Goal: Transaction & Acquisition: Purchase product/service

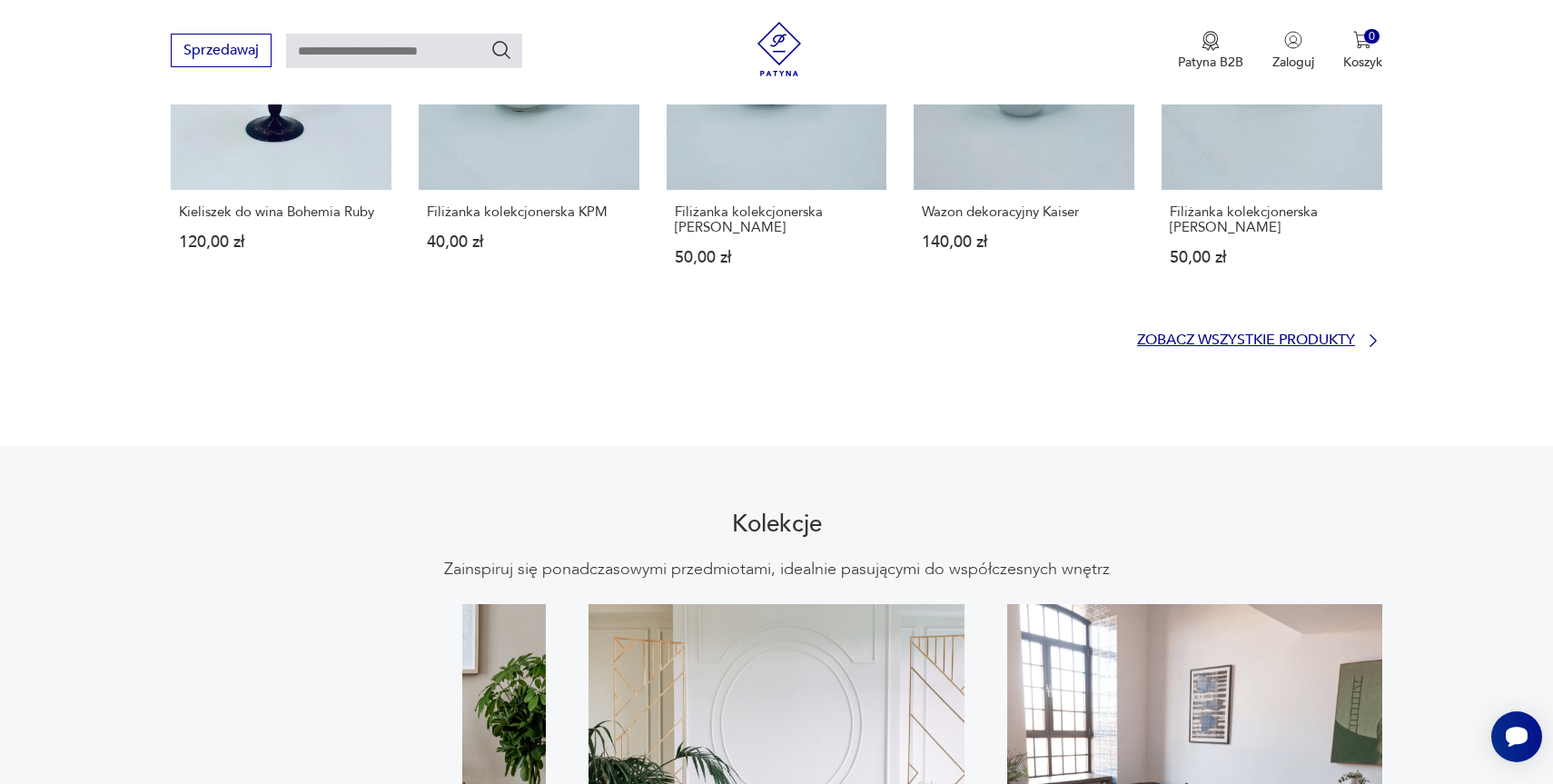
click at [1317, 334] on p "Zobacz wszystkie produkty" at bounding box center [1246, 340] width 218 height 12
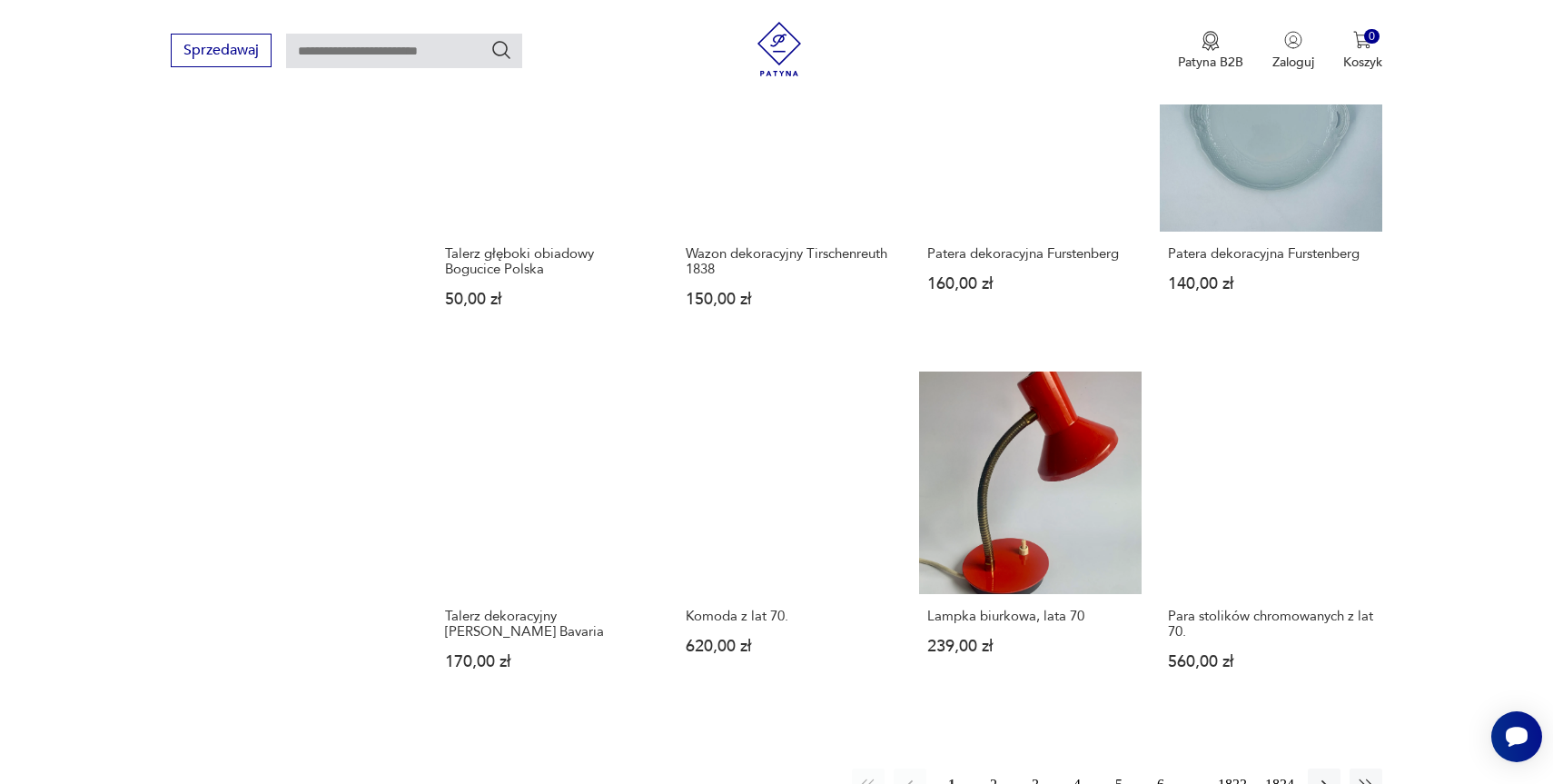
scroll to position [1485, 0]
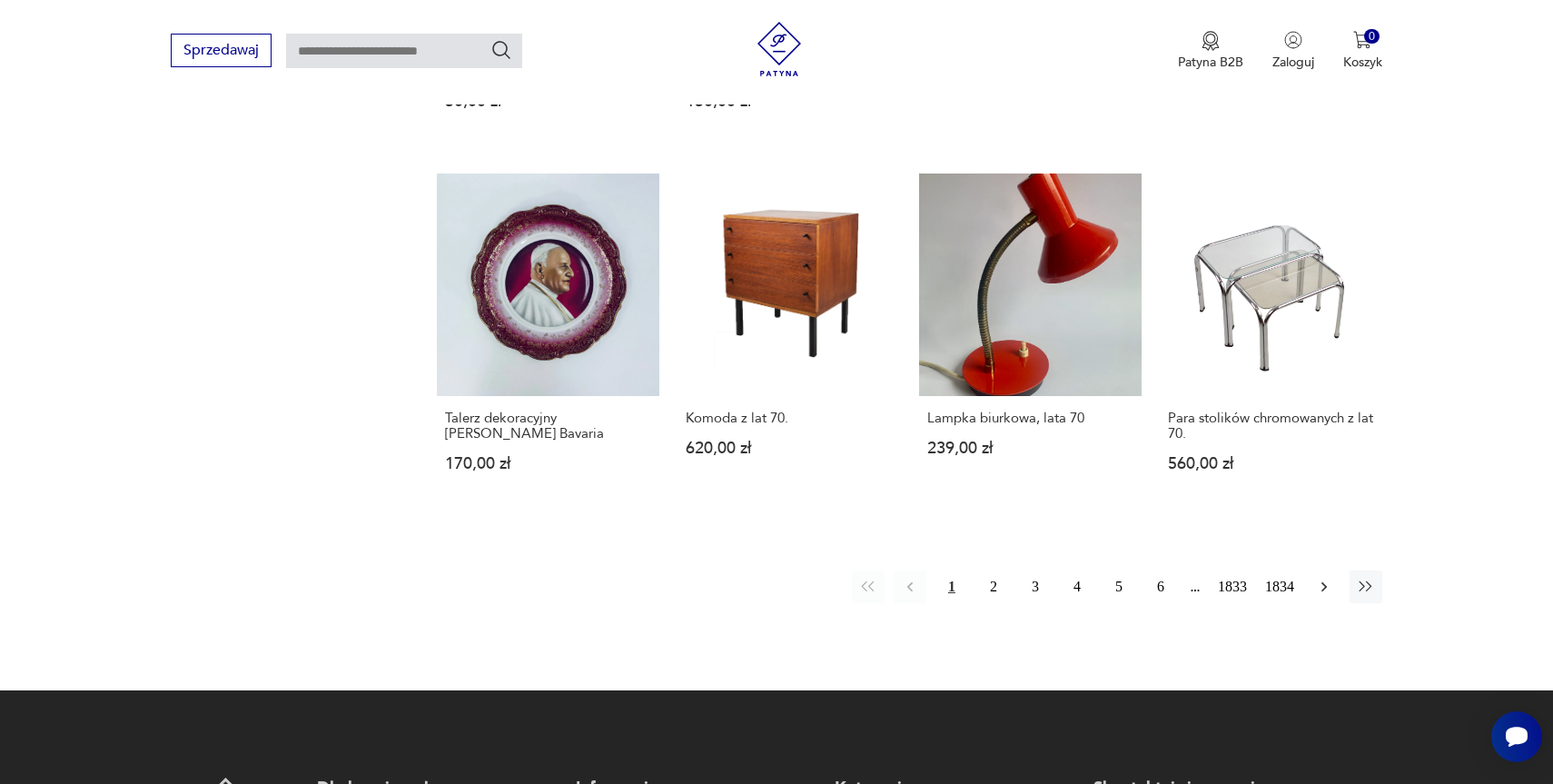
click at [1325, 590] on icon "button" at bounding box center [1325, 587] width 18 height 18
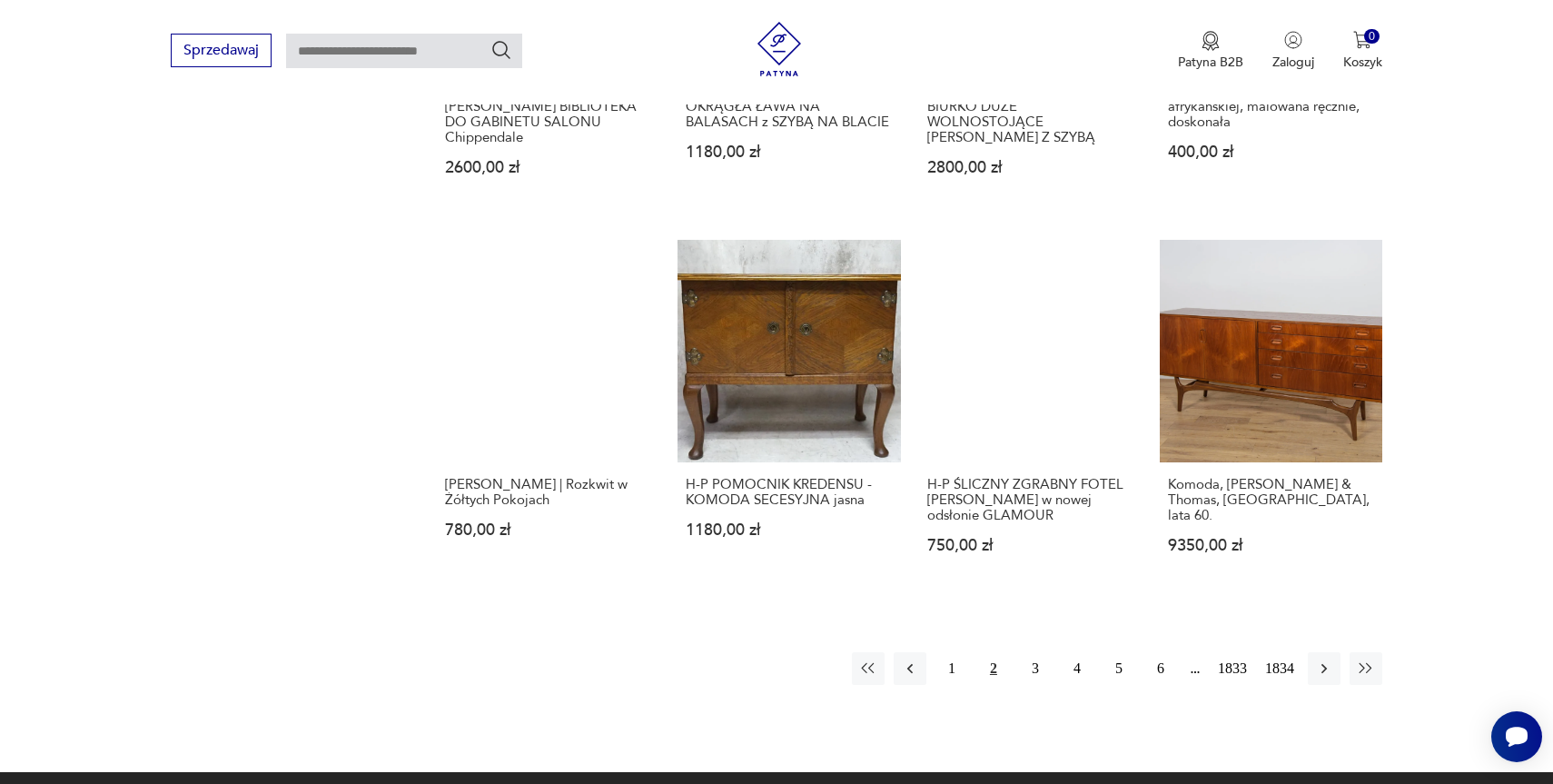
scroll to position [1635, 0]
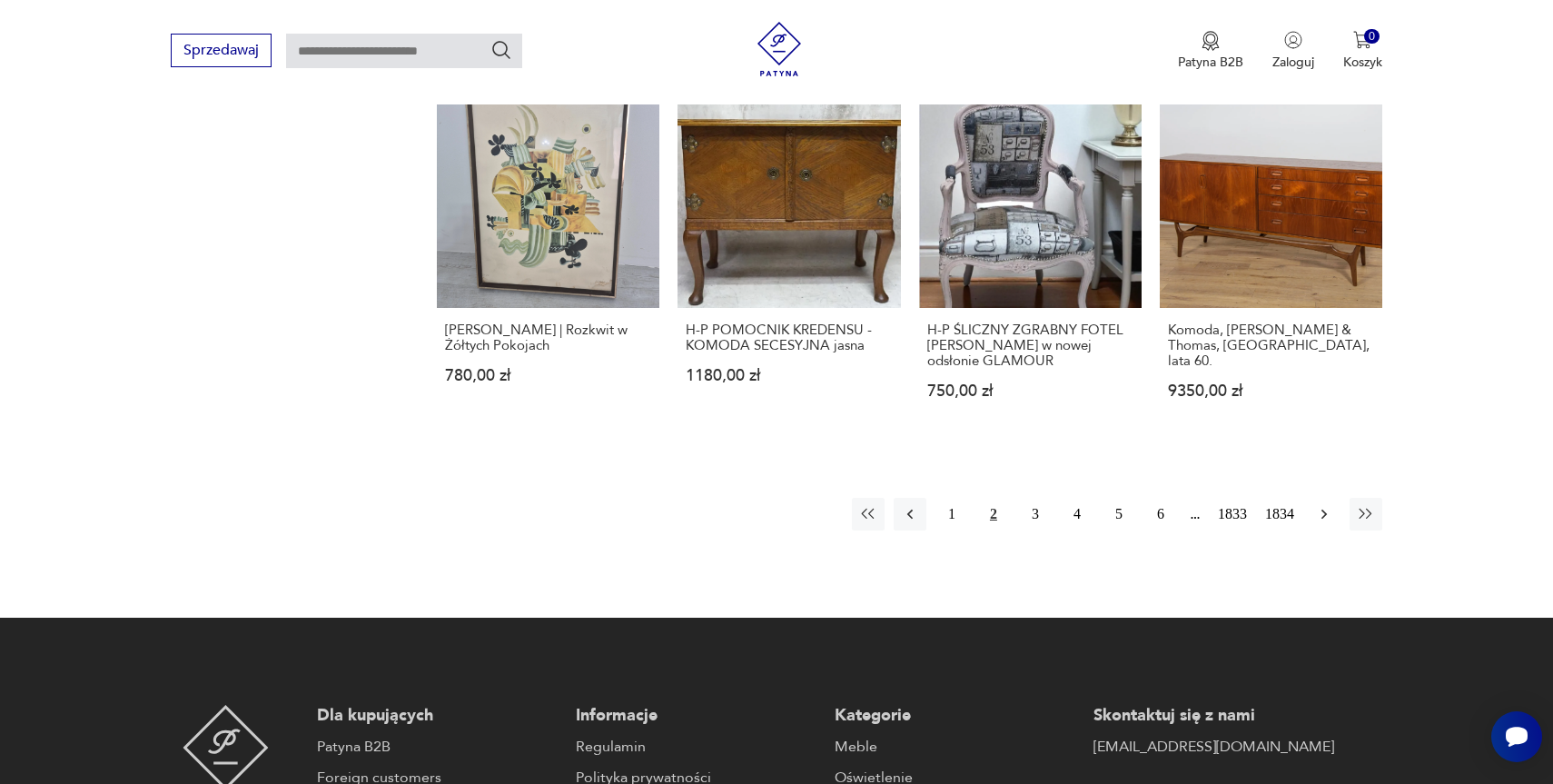
click at [1327, 508] on icon "button" at bounding box center [1325, 514] width 18 height 18
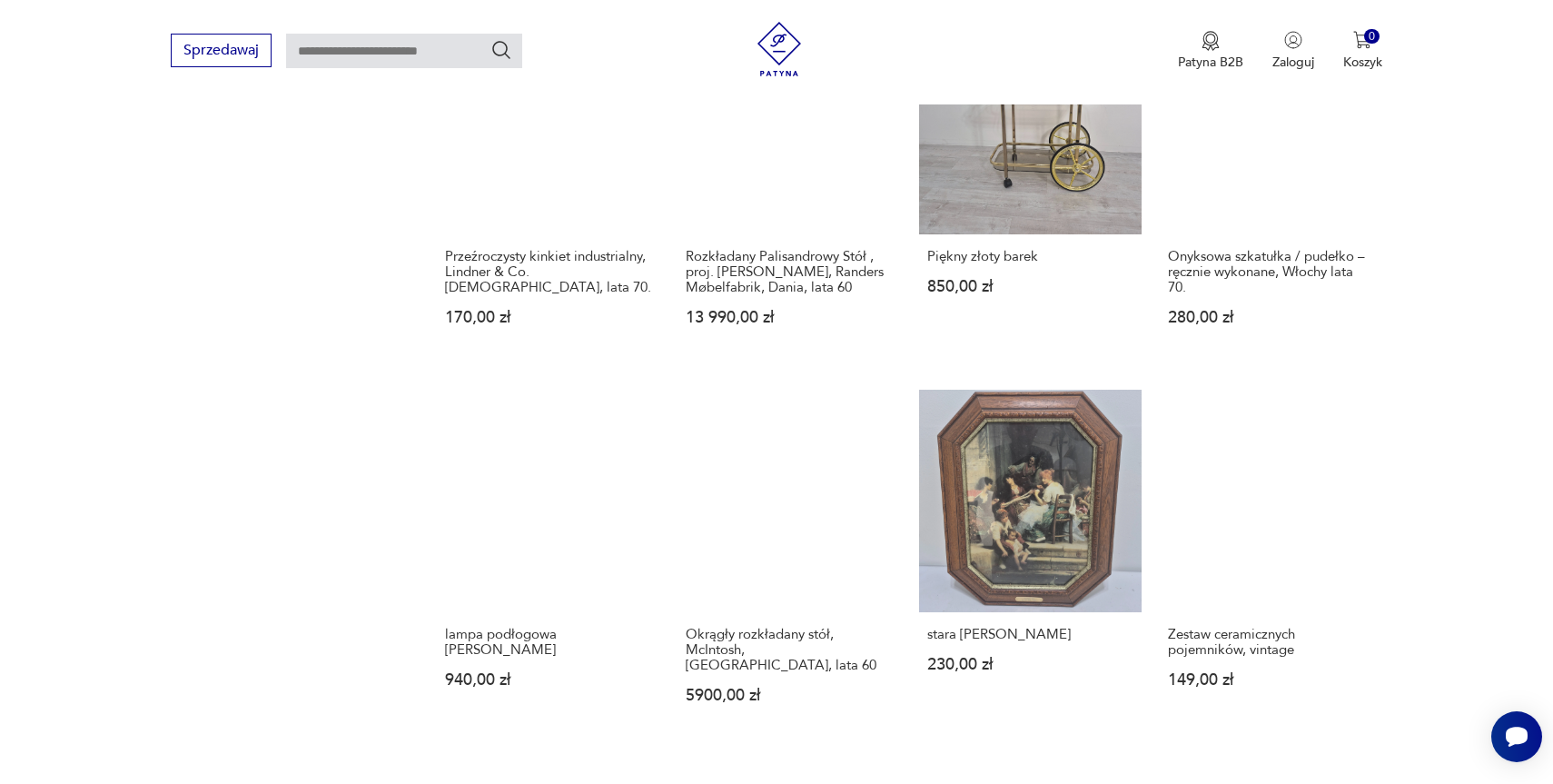
scroll to position [1569, 0]
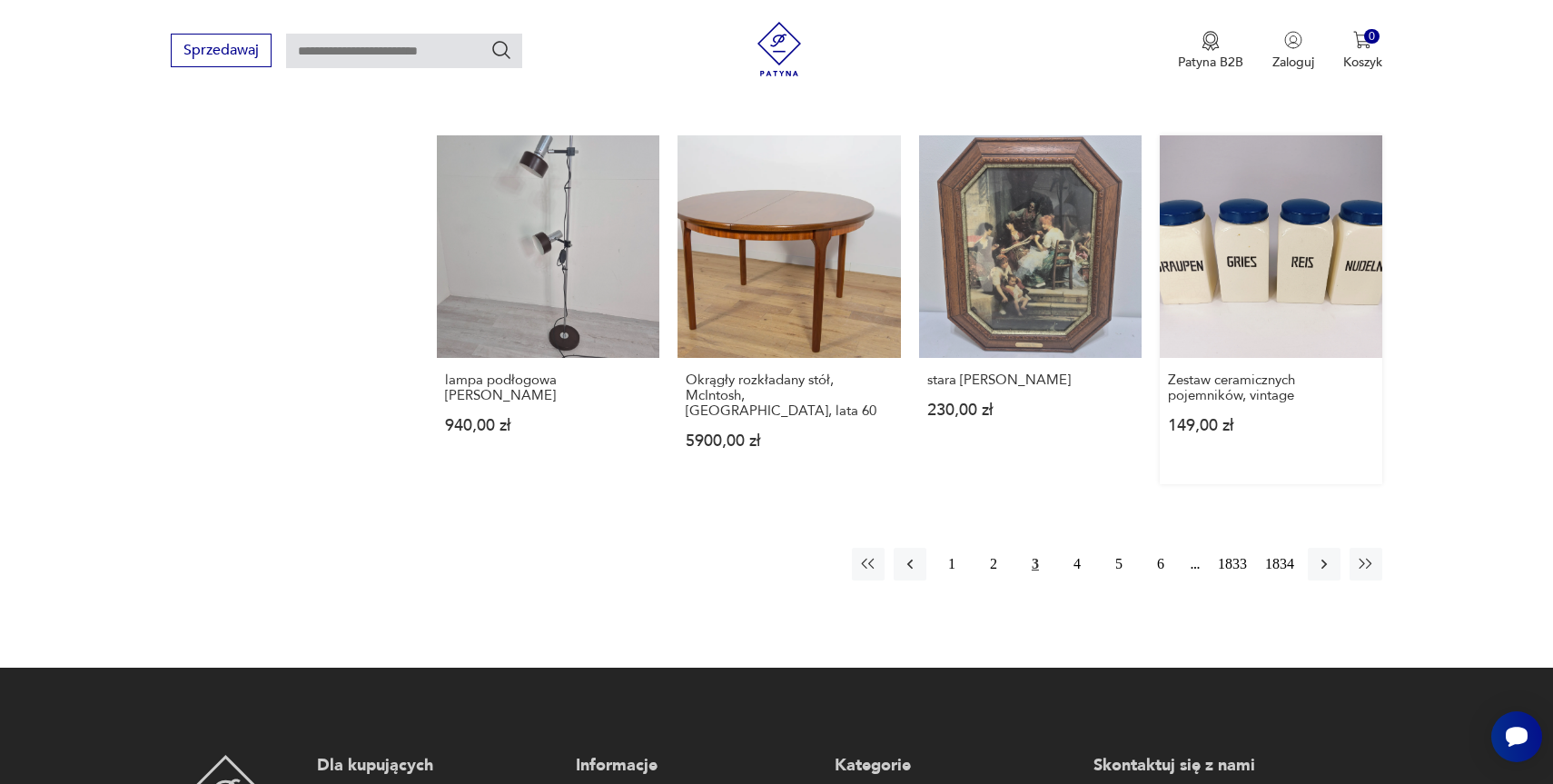
click at [1268, 260] on link "Zestaw ceramicznych pojemników, vintage 149,00 zł" at bounding box center [1271, 310] width 223 height 348
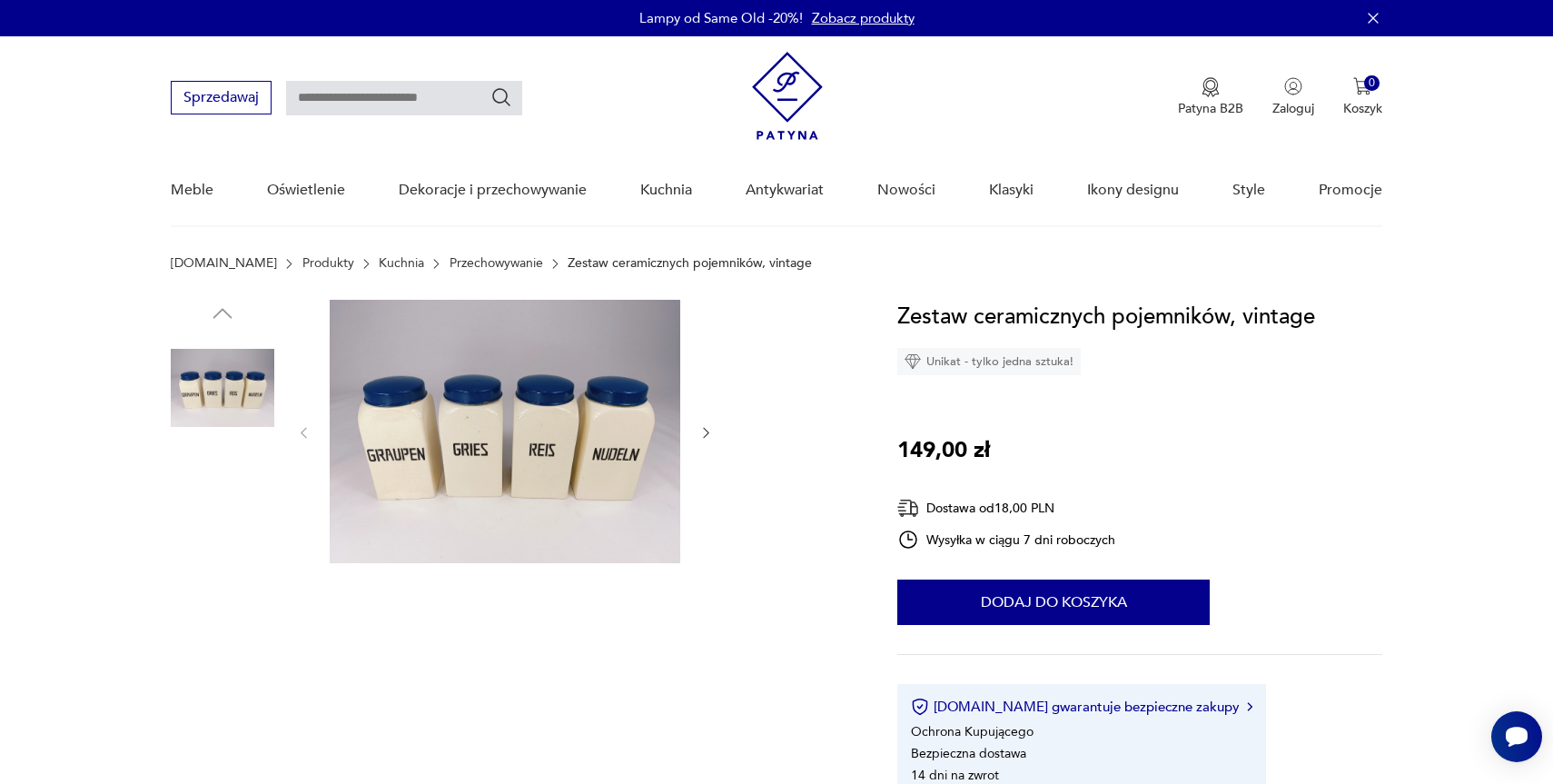
click at [228, 623] on img at bounding box center [222, 618] width 104 height 104
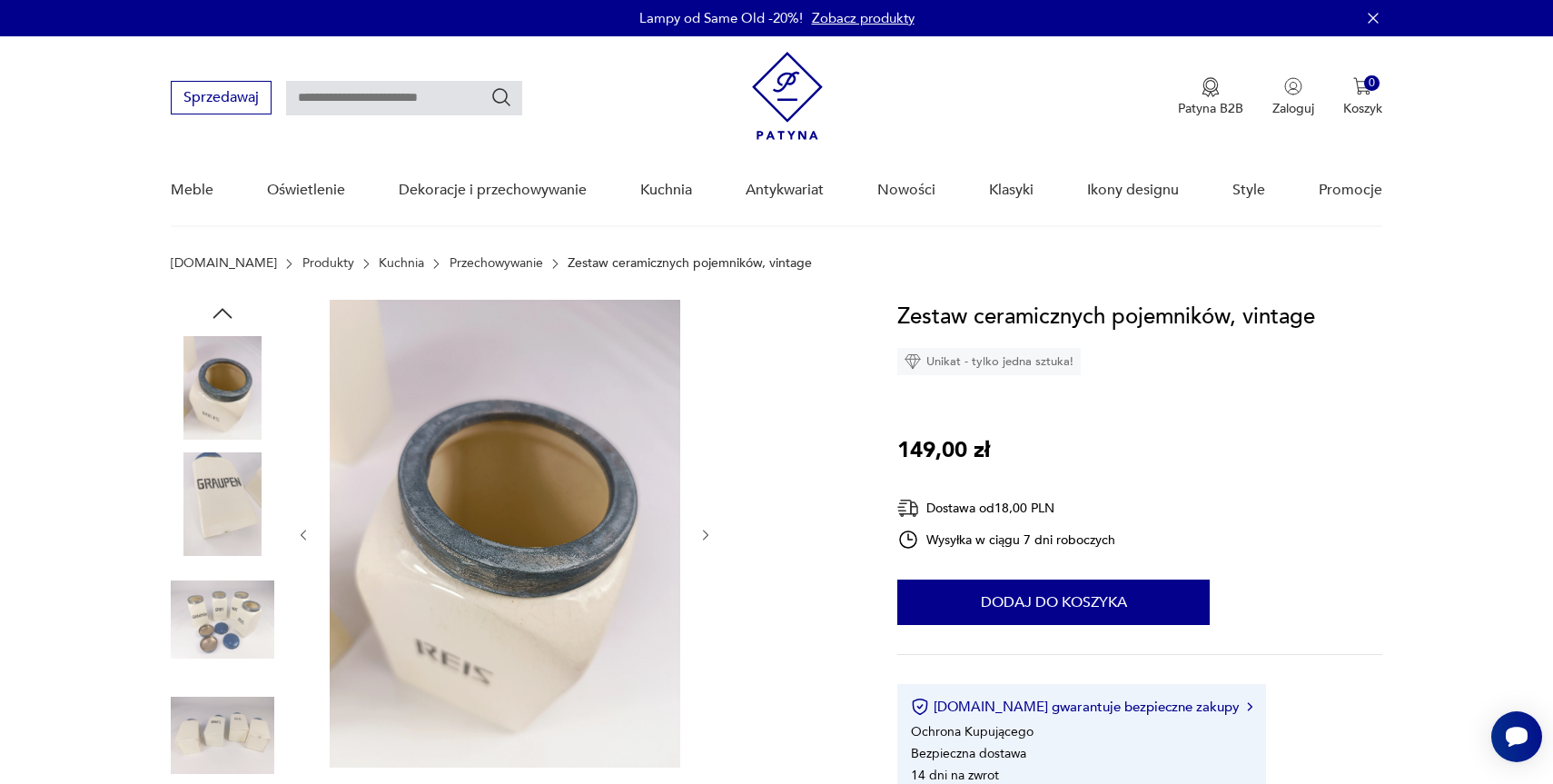
click at [229, 611] on img at bounding box center [222, 618] width 104 height 104
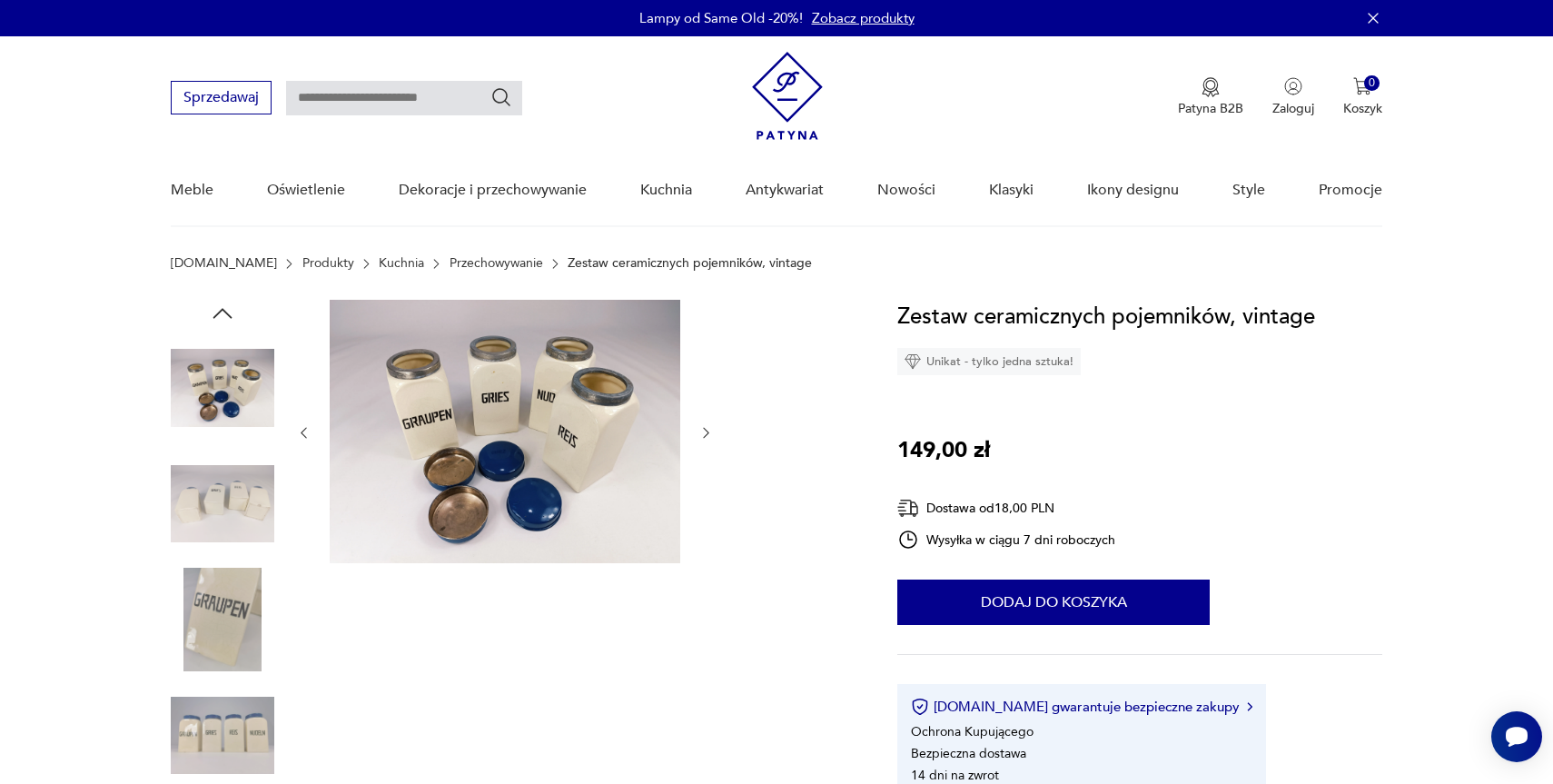
click at [229, 611] on img at bounding box center [222, 618] width 104 height 104
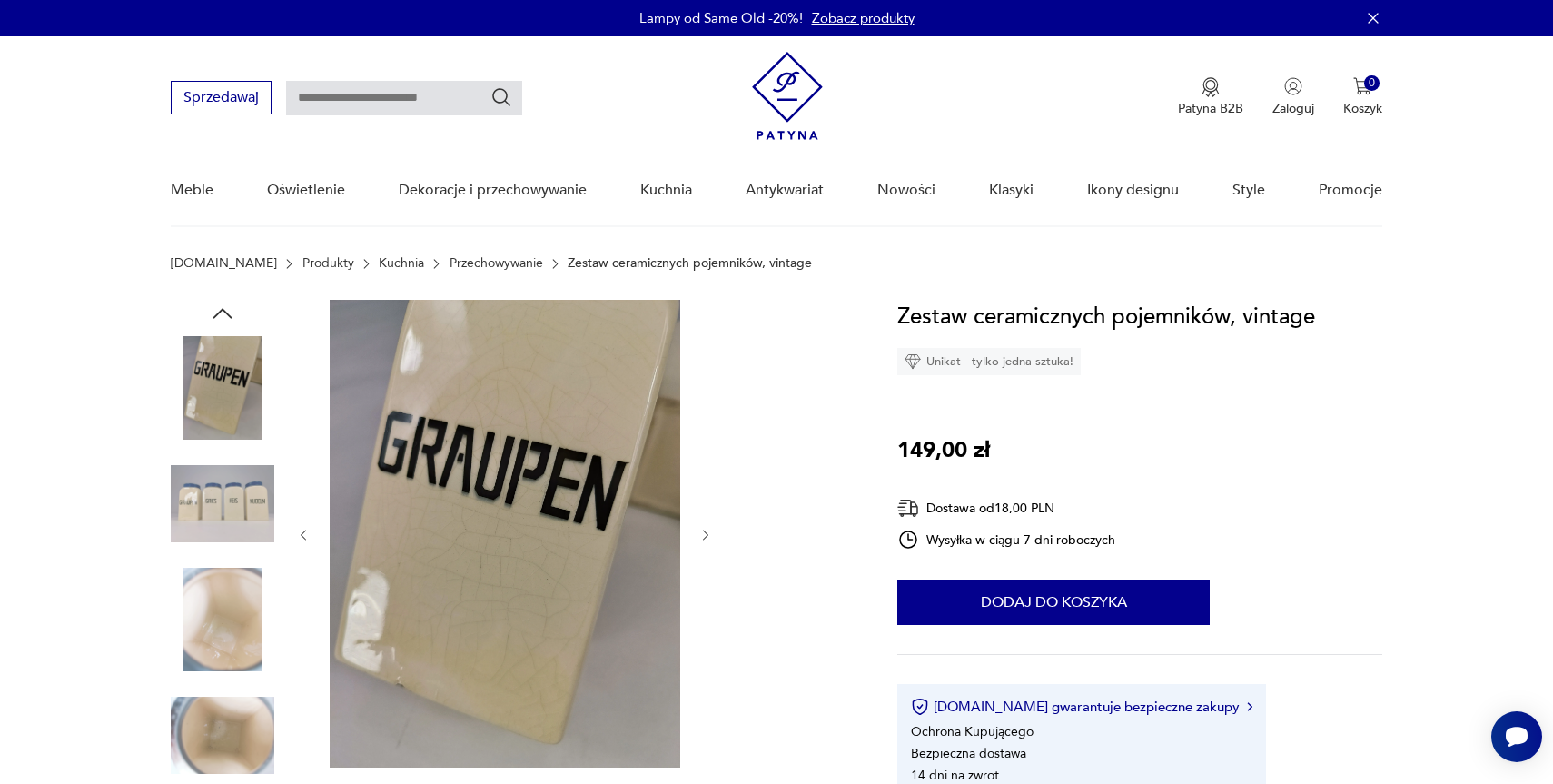
click at [229, 611] on img at bounding box center [222, 618] width 104 height 104
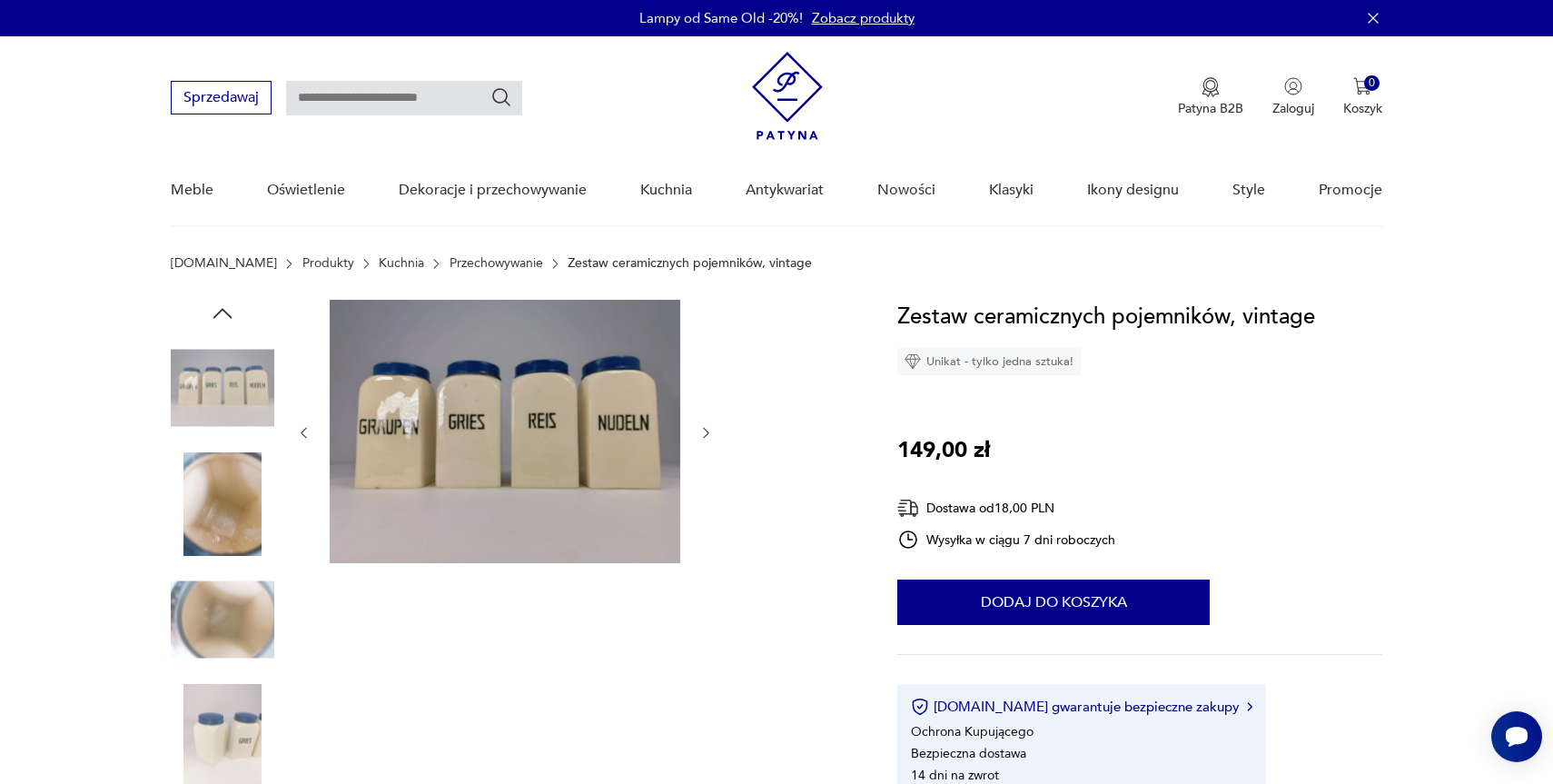
click at [229, 611] on img at bounding box center [222, 618] width 104 height 104
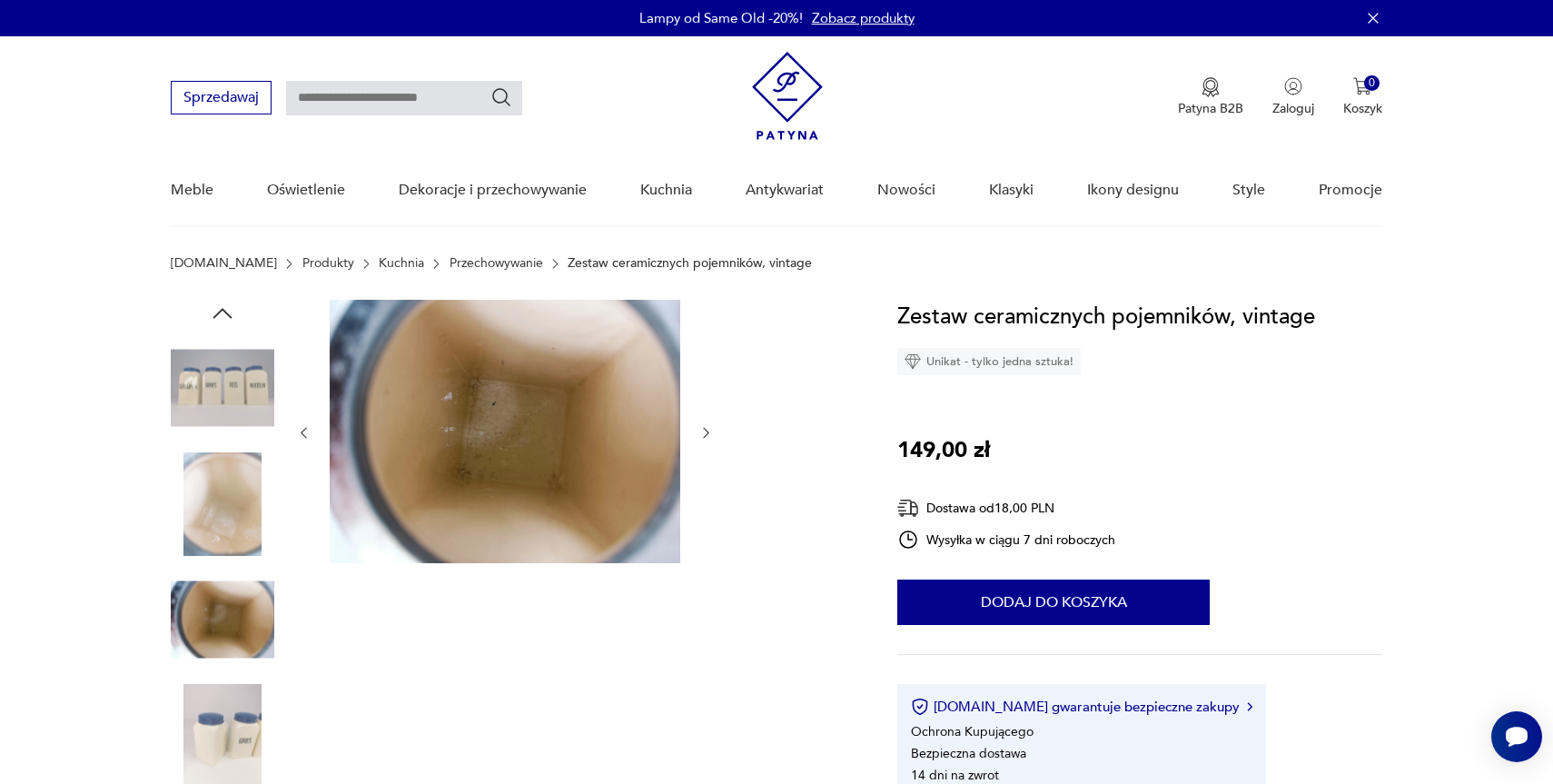
click at [229, 686] on img at bounding box center [222, 735] width 104 height 104
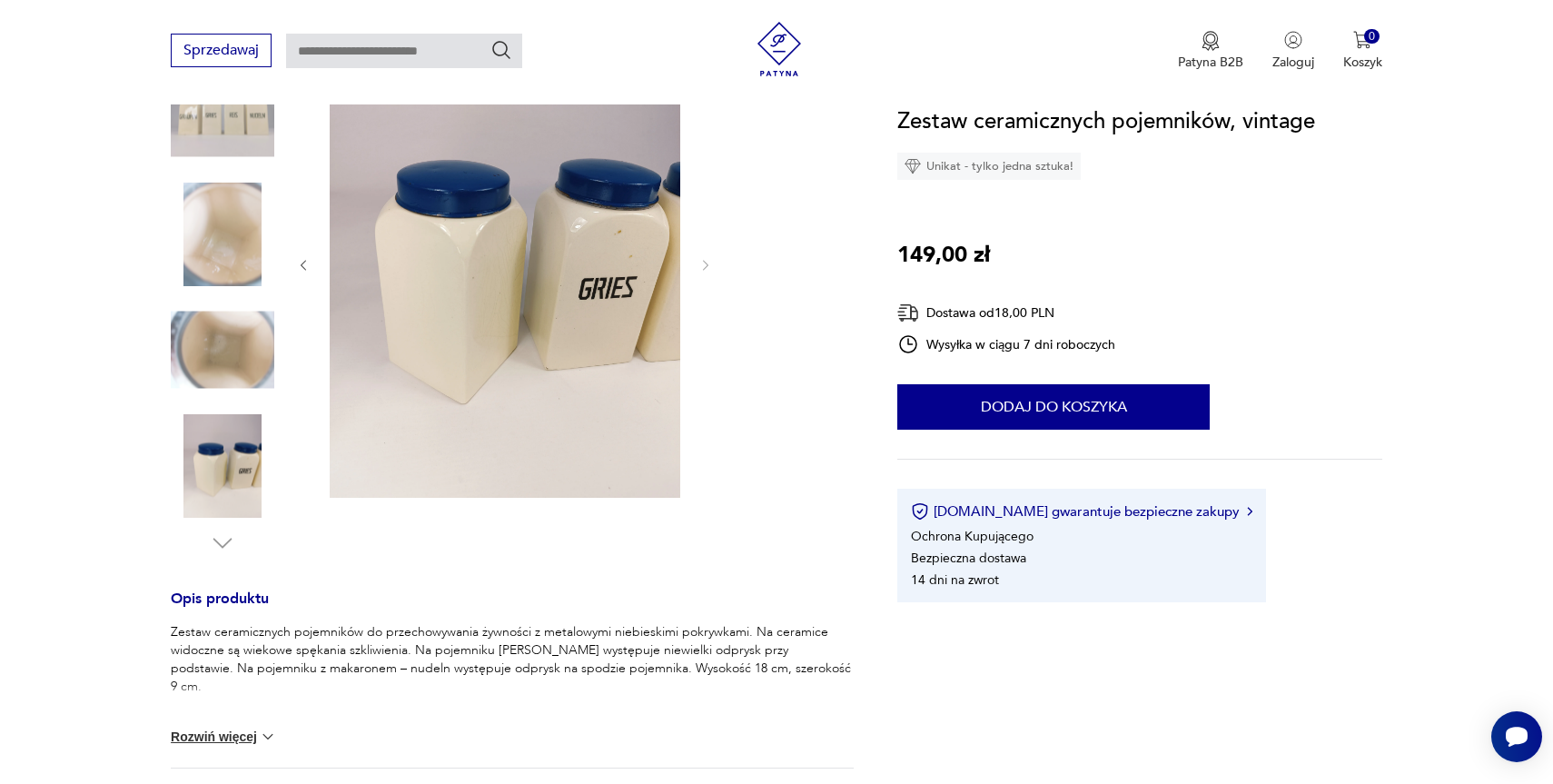
scroll to position [347, 0]
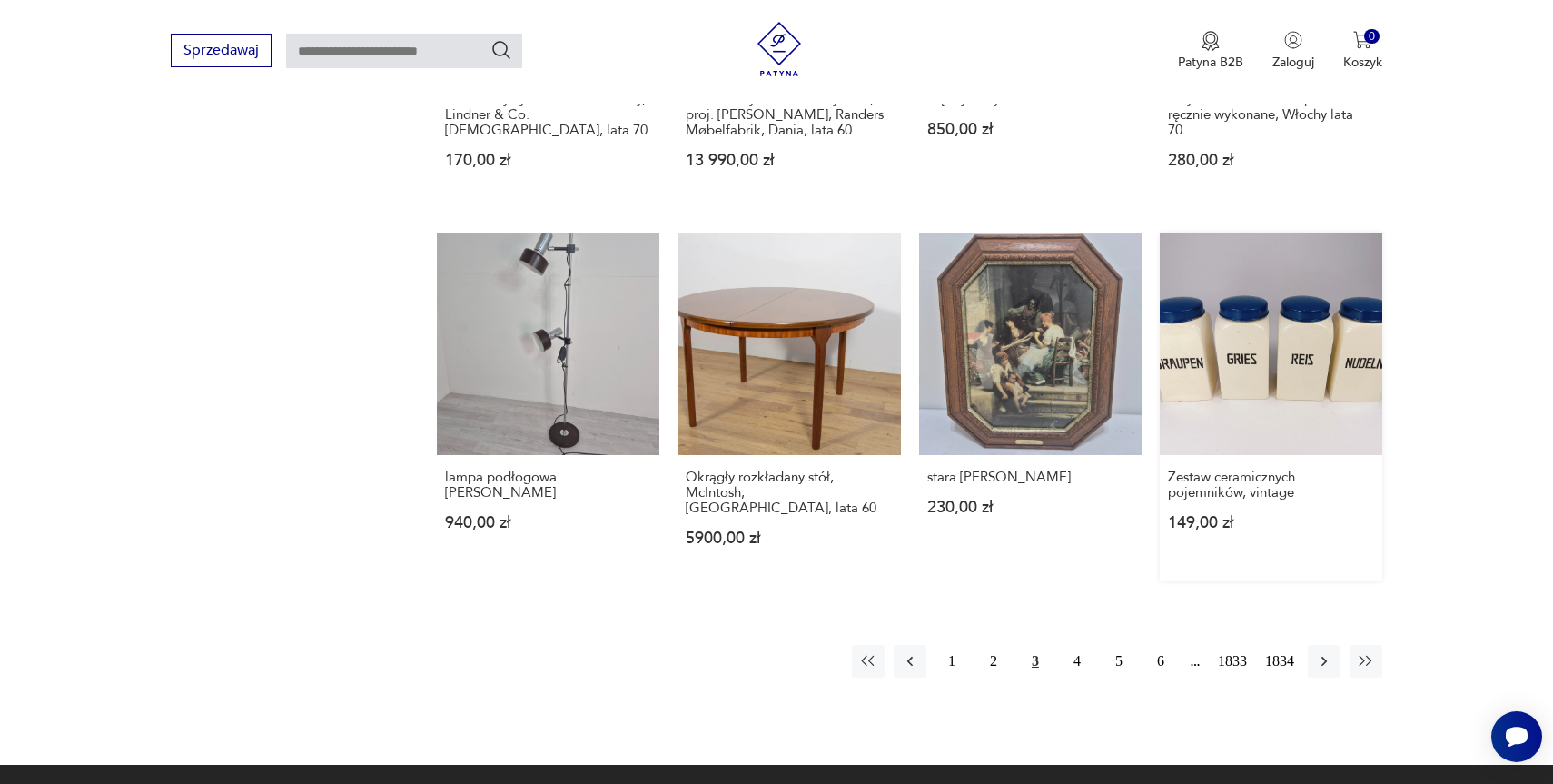
scroll to position [1554, 0]
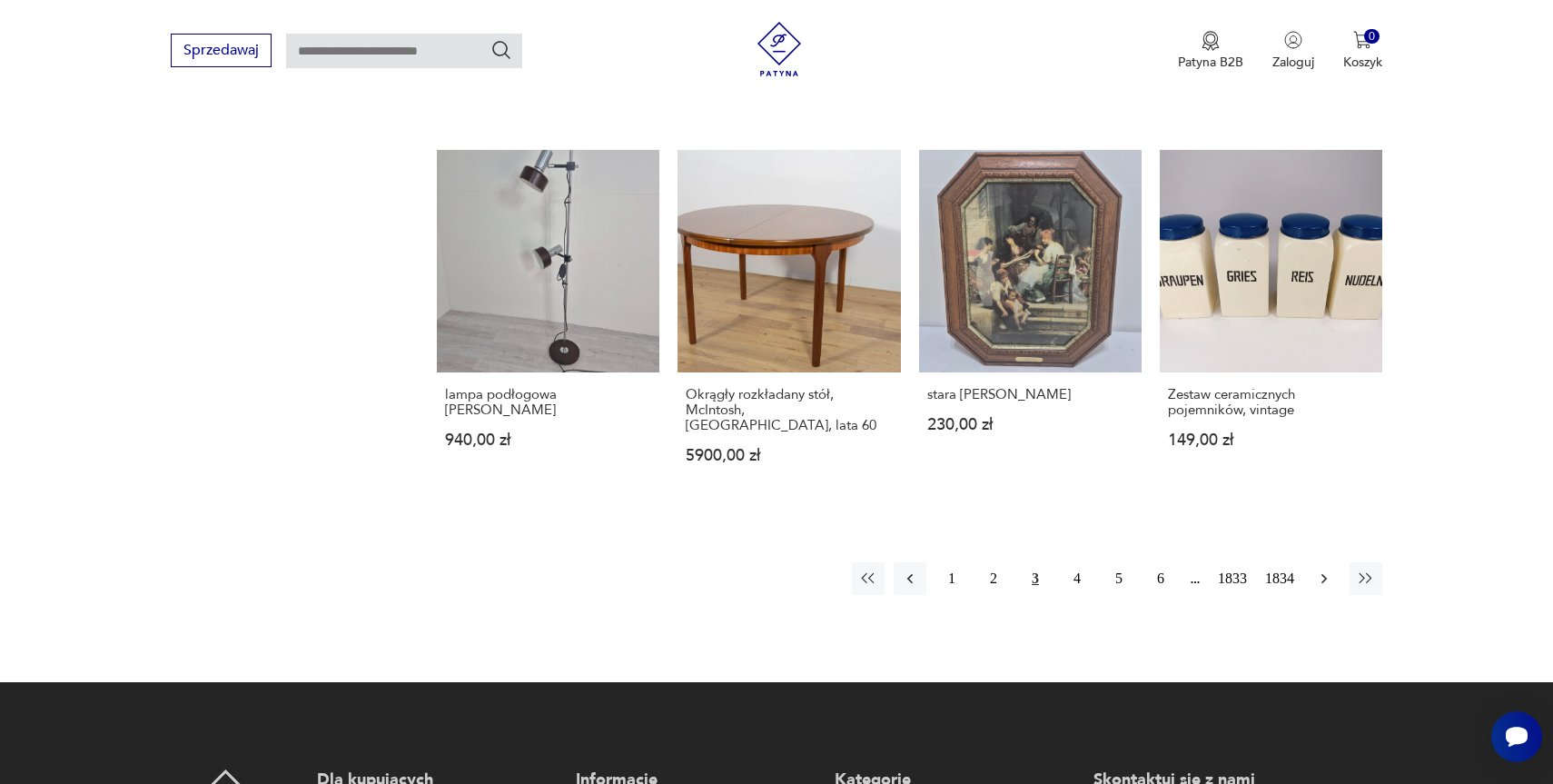
click at [1322, 577] on icon "button" at bounding box center [1325, 578] width 18 height 18
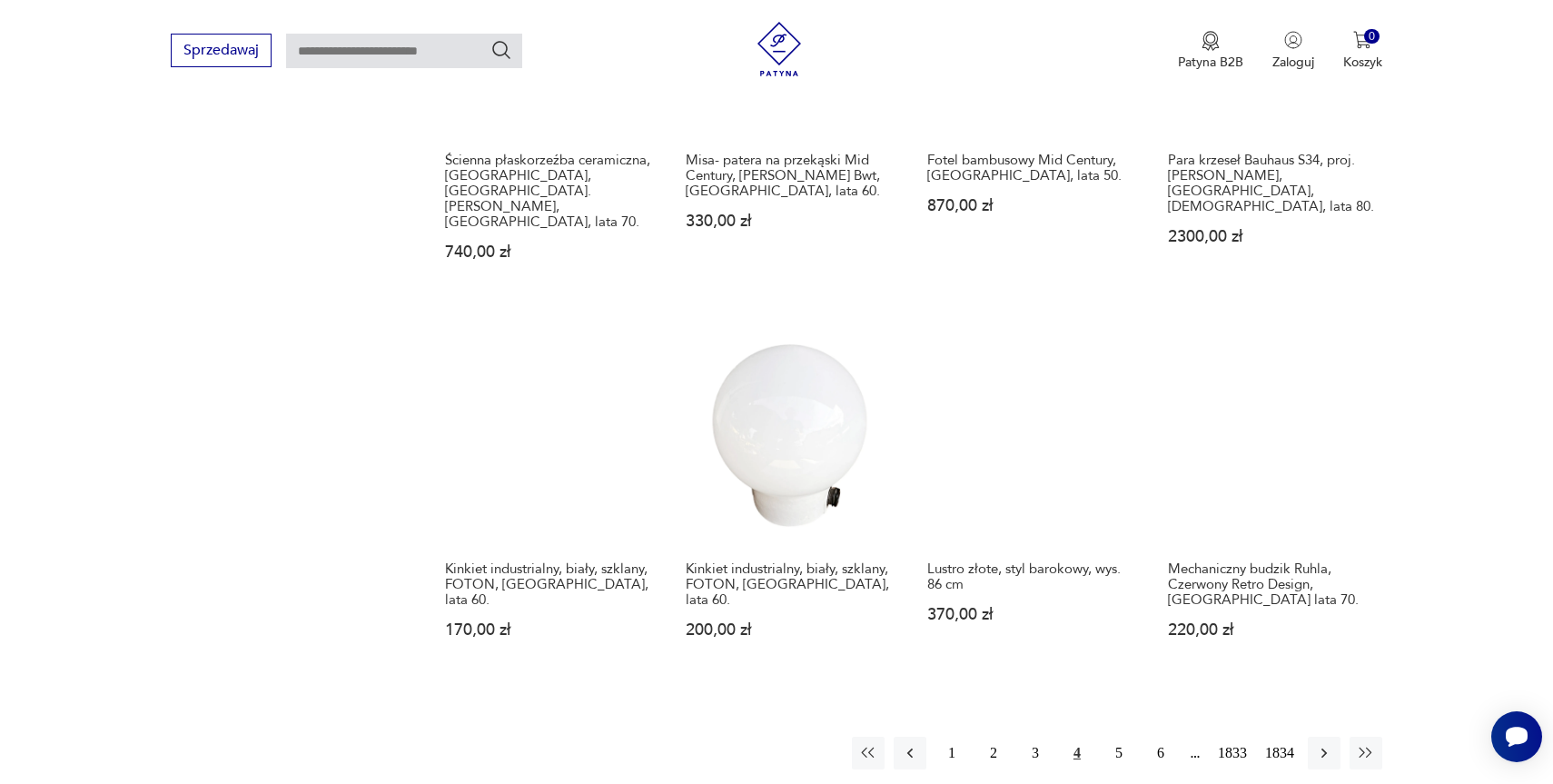
scroll to position [1647, 0]
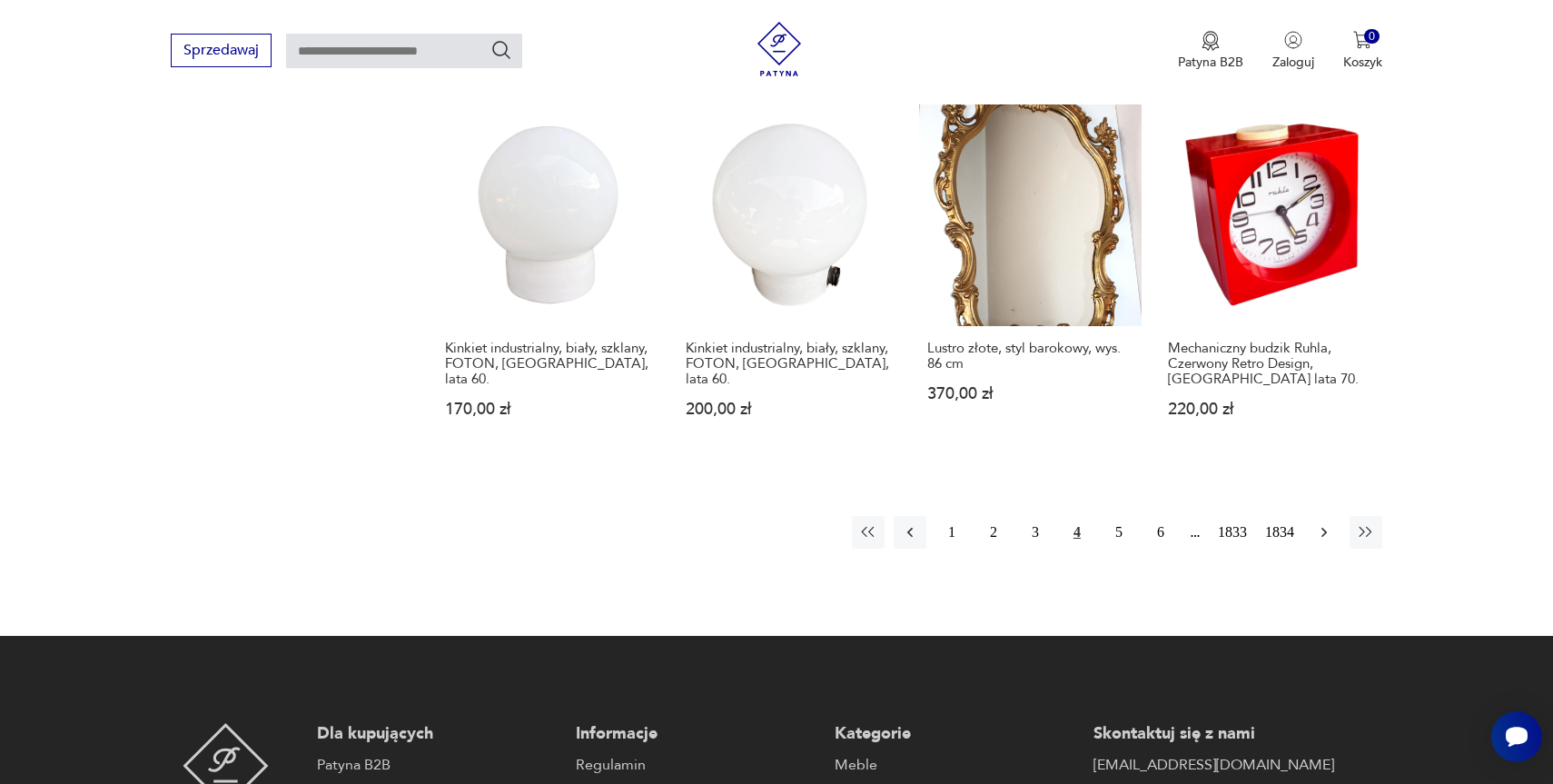
click at [1319, 523] on icon "button" at bounding box center [1325, 531] width 18 height 18
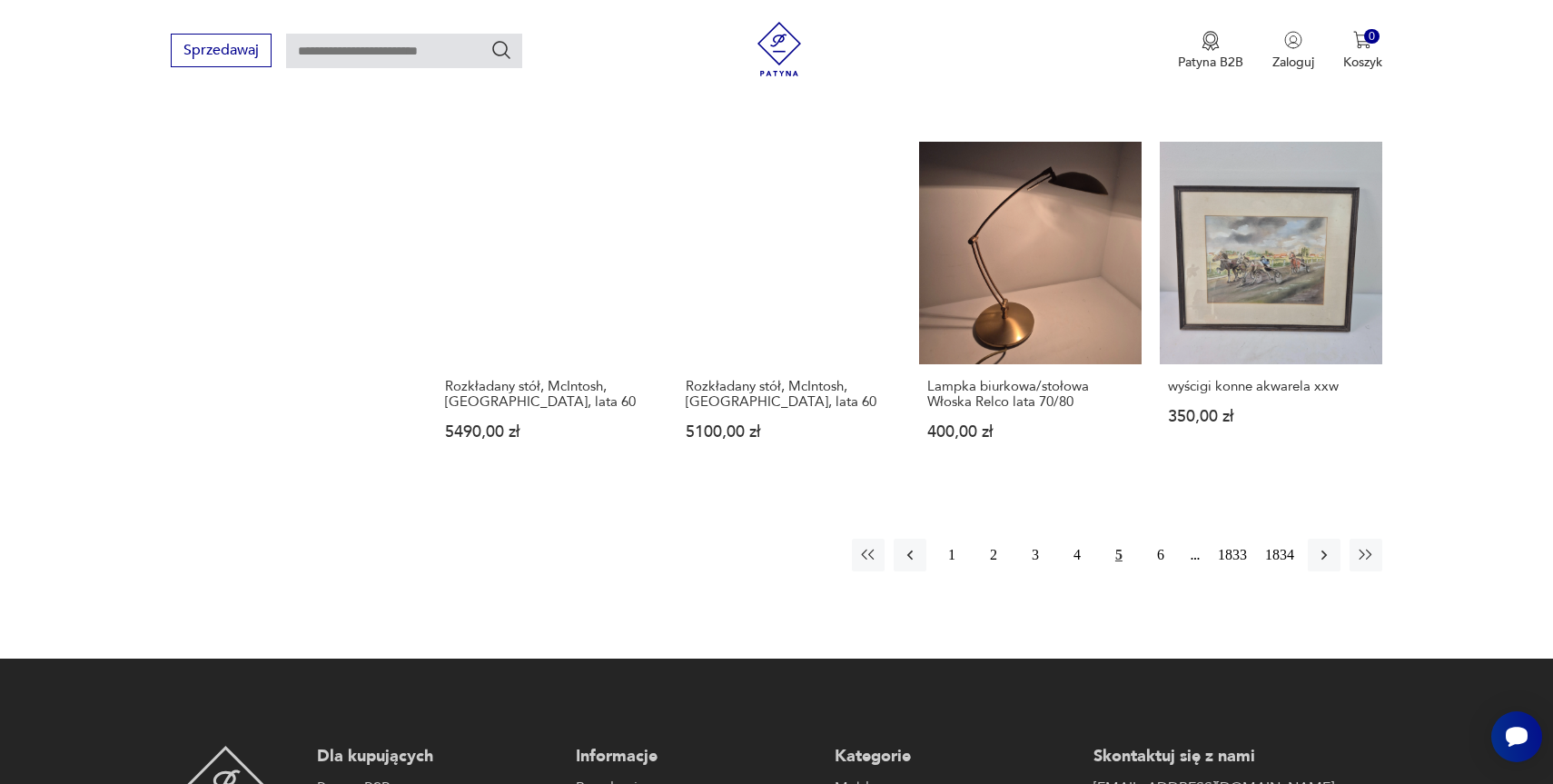
scroll to position [1628, 0]
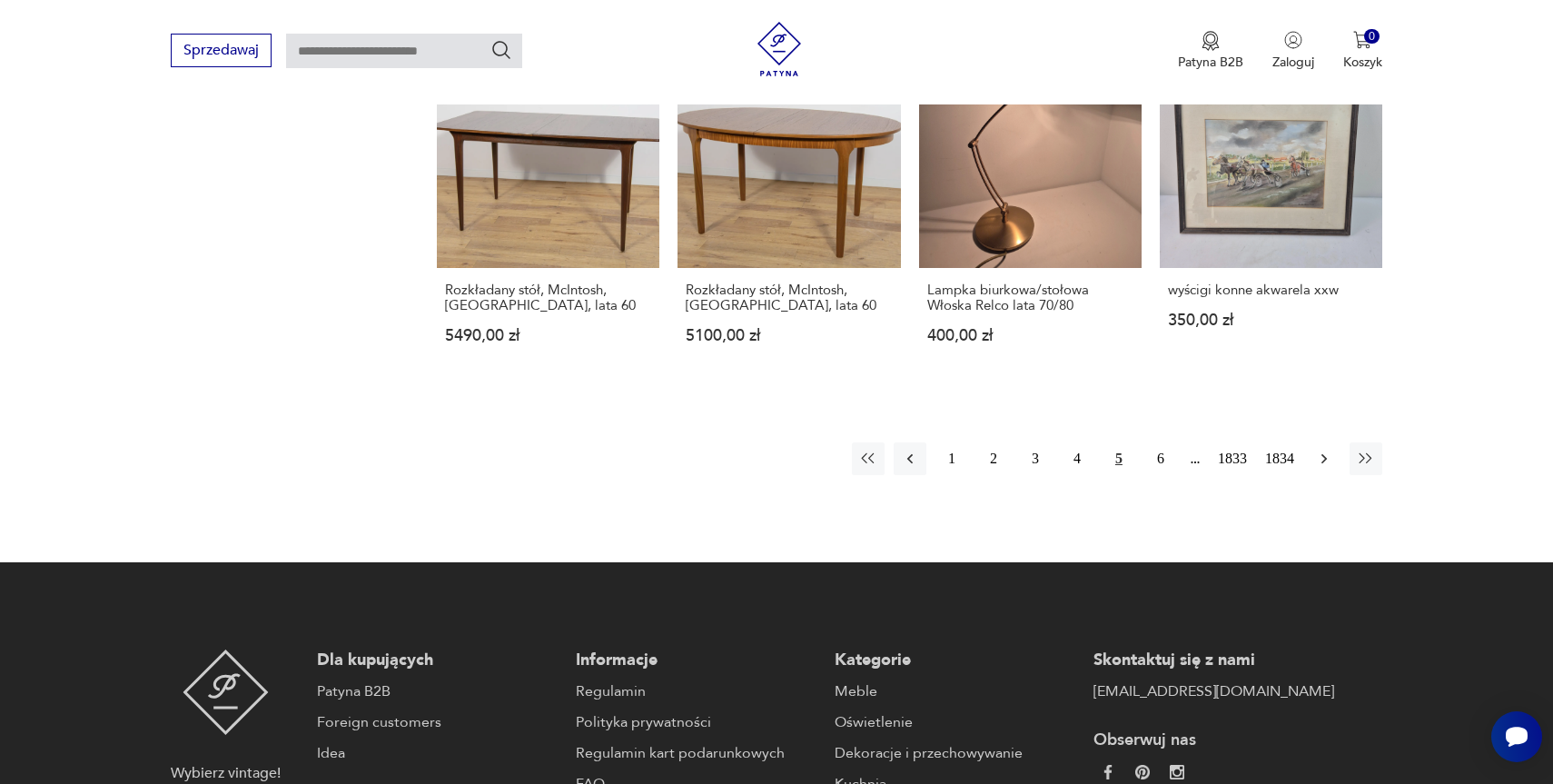
click at [1324, 454] on icon "button" at bounding box center [1325, 459] width 6 height 10
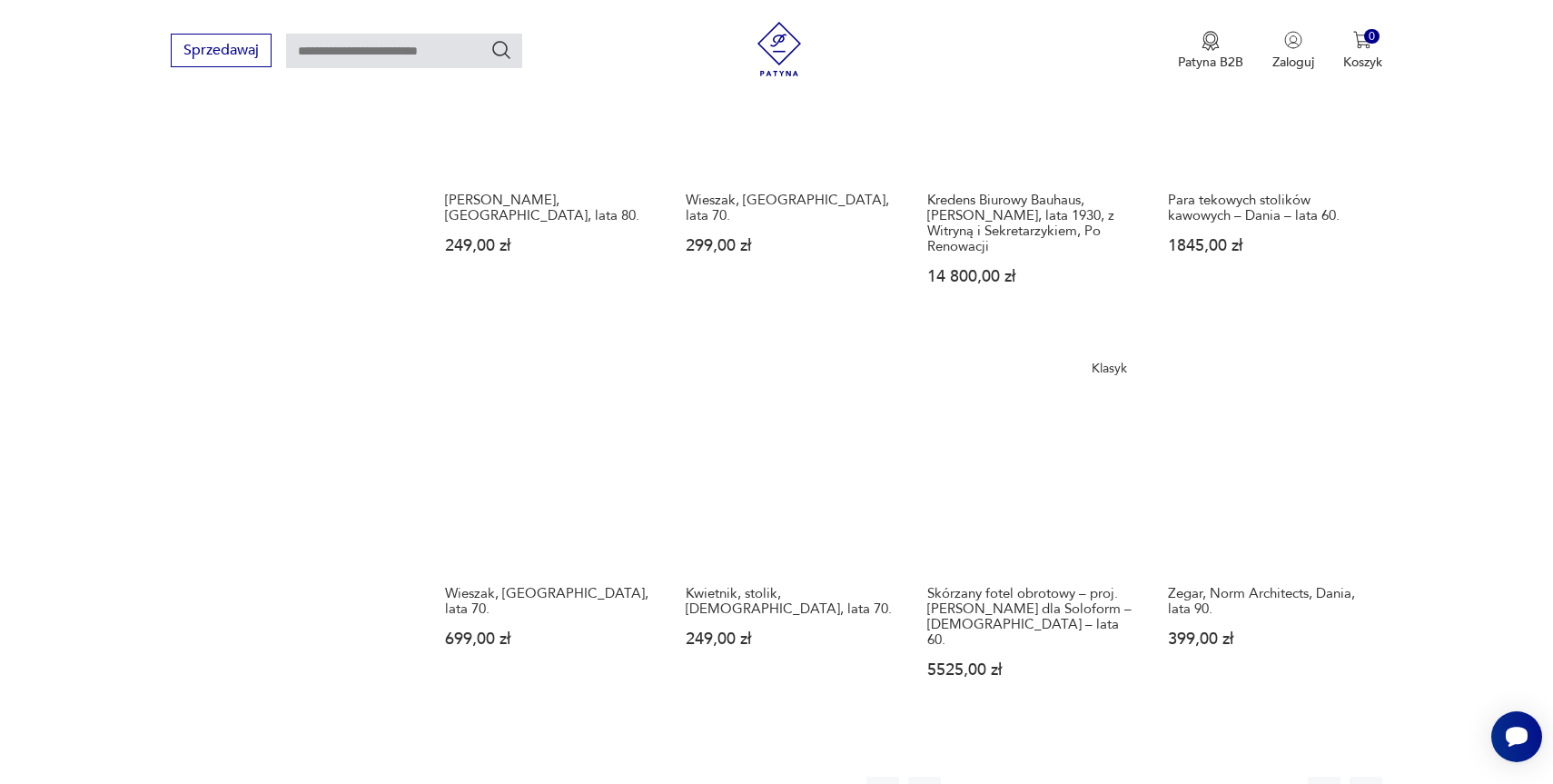
scroll to position [1454, 0]
